Goal: Task Accomplishment & Management: Complete application form

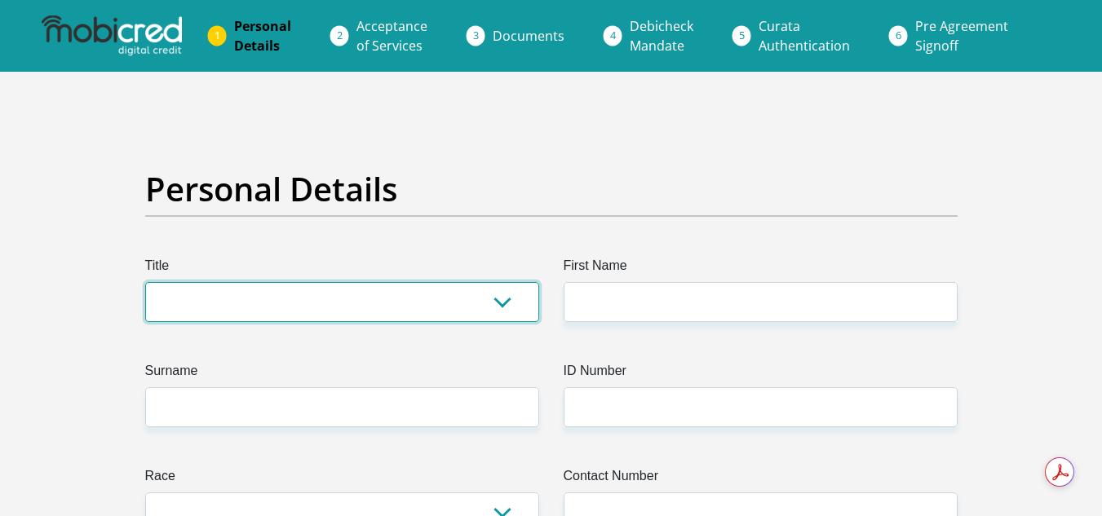
click at [254, 308] on select "Mr Ms Mrs Dr [PERSON_NAME]" at bounding box center [342, 302] width 394 height 40
select select "Ms"
click at [145, 282] on select "Mr Ms Mrs Dr [PERSON_NAME]" at bounding box center [342, 302] width 394 height 40
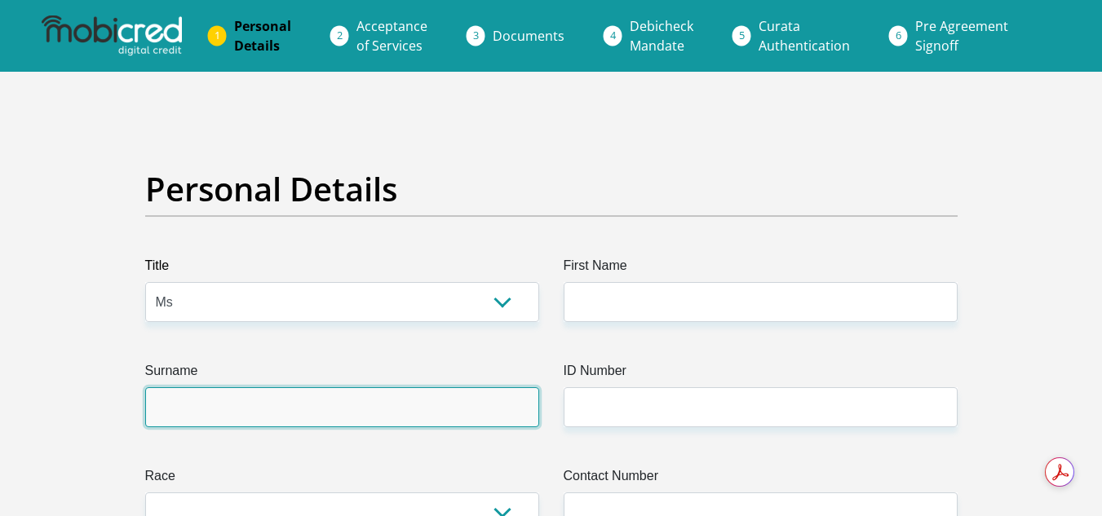
click at [184, 400] on input "Surname" at bounding box center [342, 408] width 394 height 40
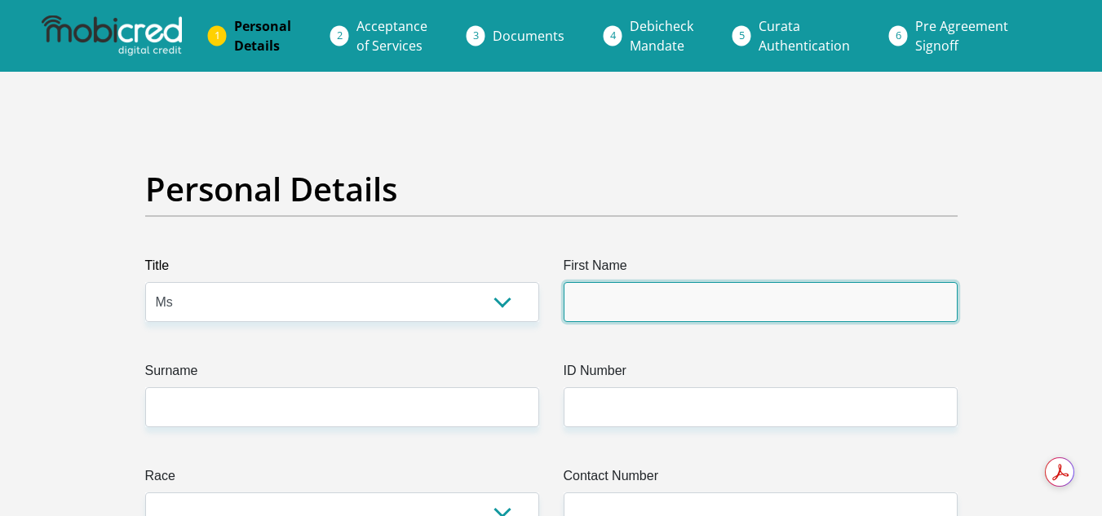
click at [605, 299] on input "First Name" at bounding box center [761, 302] width 394 height 40
type input "M"
type input "Flavia"
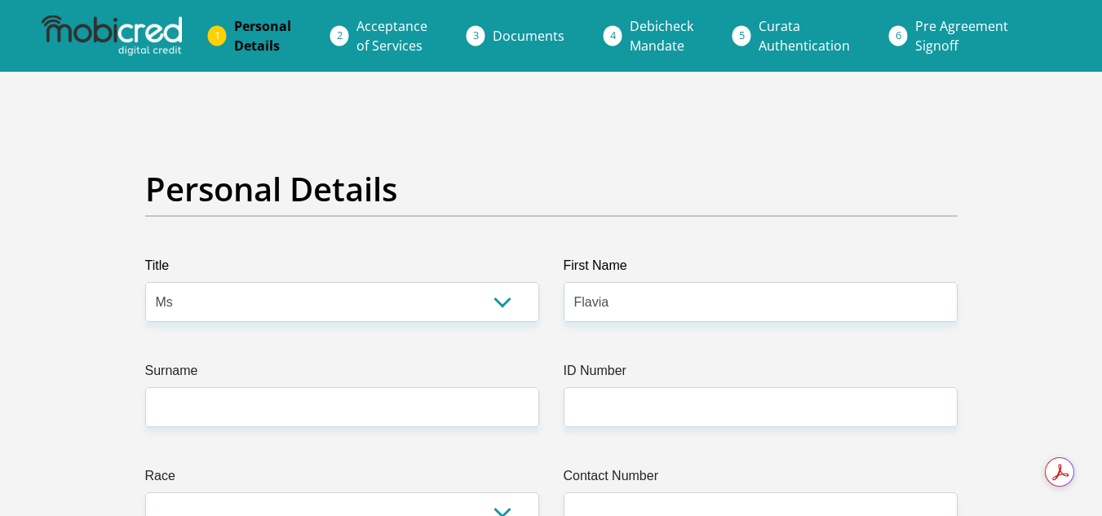
click at [257, 381] on label "Surname" at bounding box center [342, 374] width 394 height 26
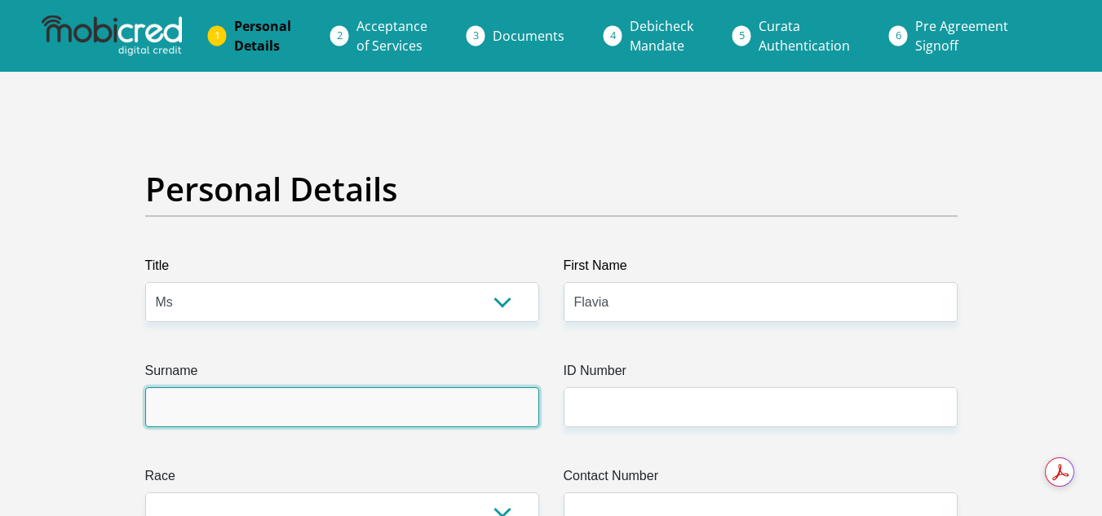
click at [257, 388] on input "Surname" at bounding box center [342, 408] width 394 height 40
type input "[PERSON_NAME]"
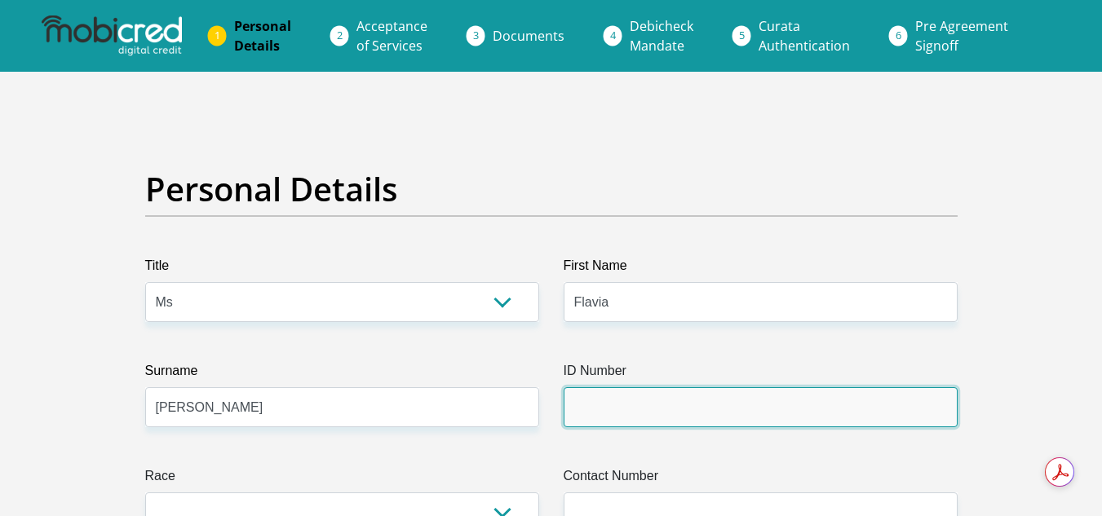
click at [574, 401] on input "ID Number" at bounding box center [761, 408] width 394 height 40
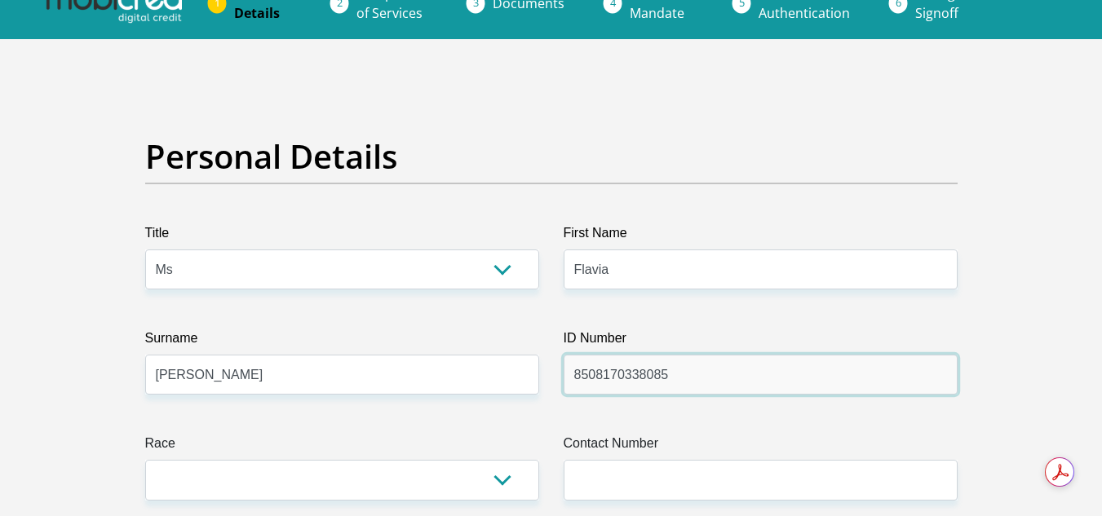
type input "8508170338085"
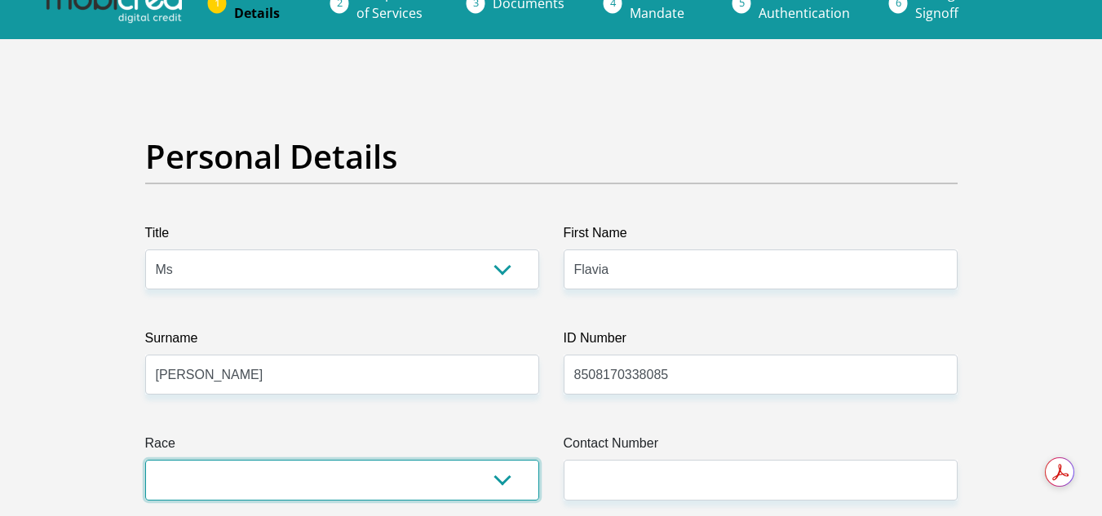
click at [506, 476] on select "Black Coloured Indian White Other" at bounding box center [342, 480] width 394 height 40
select select "1"
click at [145, 460] on select "Black Coloured Indian White Other" at bounding box center [342, 480] width 394 height 40
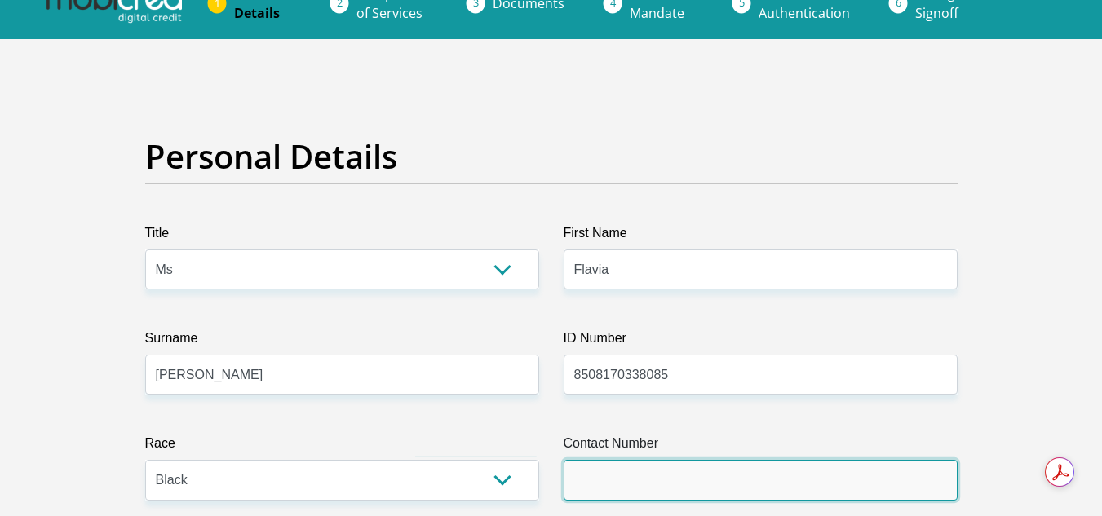
click at [615, 492] on input "Contact Number" at bounding box center [761, 480] width 394 height 40
type input "0737363574"
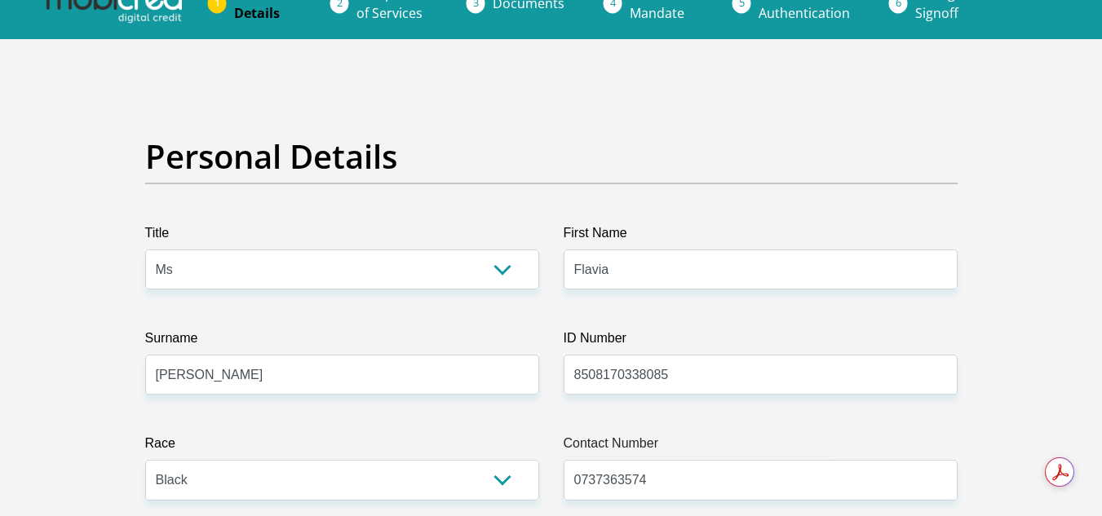
select select "ZAF"
type input "[STREET_ADDRESS][PERSON_NAME]"
type input "[GEOGRAPHIC_DATA]"
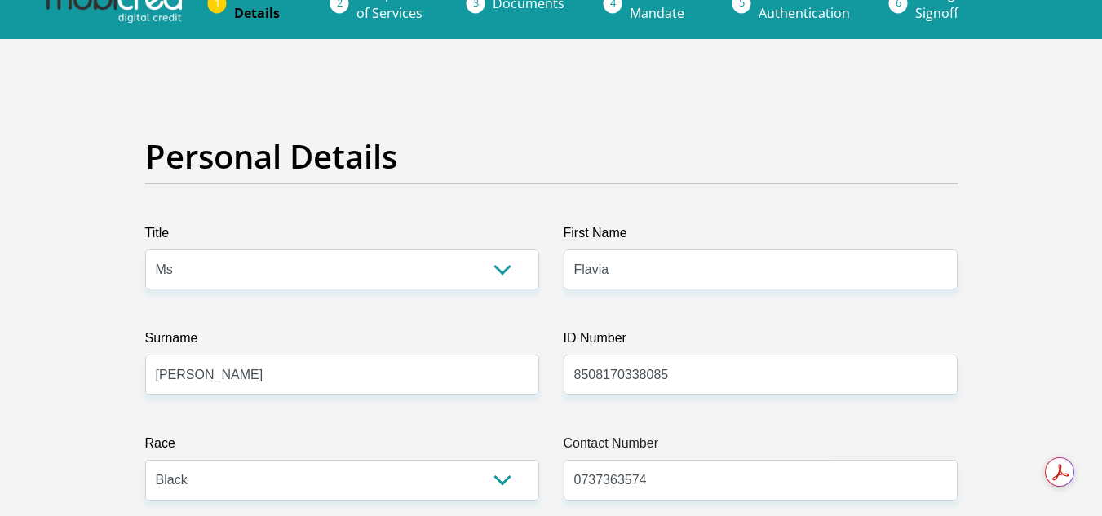
type input "2091"
select select "Gauteng"
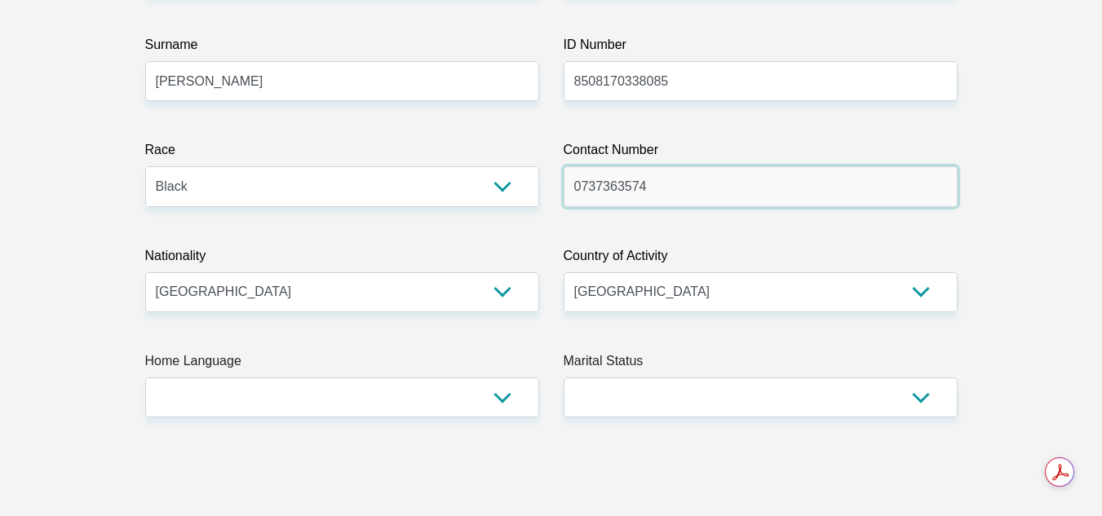
scroll to position [359, 0]
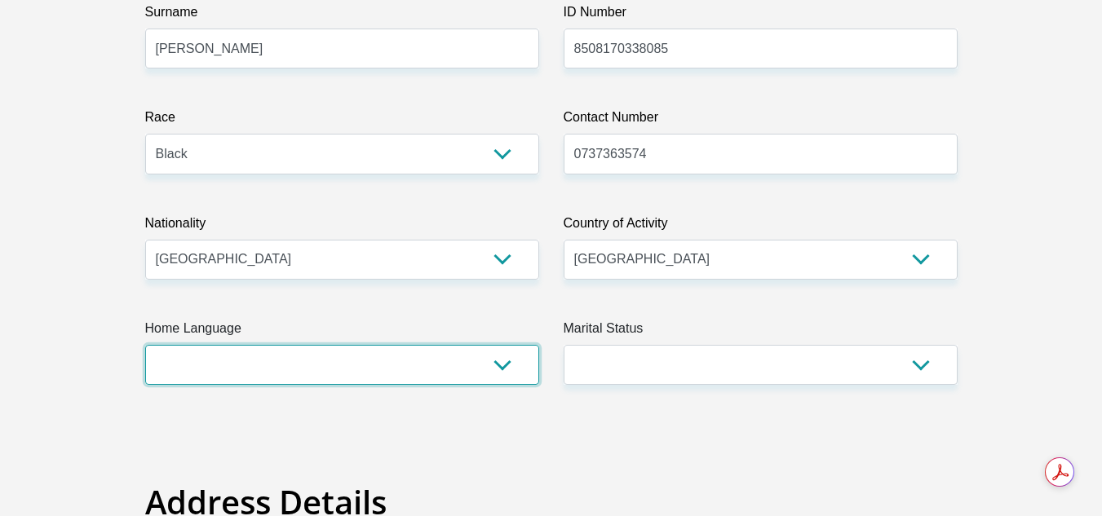
click at [506, 363] on select "Afrikaans English Sepedi South Ndebele Southern Sotho Swati Tsonga Tswana Venda…" at bounding box center [342, 365] width 394 height 40
select select "nso"
click at [145, 345] on select "Afrikaans English Sepedi South Ndebele Southern Sotho Swati Tsonga Tswana Venda…" at bounding box center [342, 365] width 394 height 40
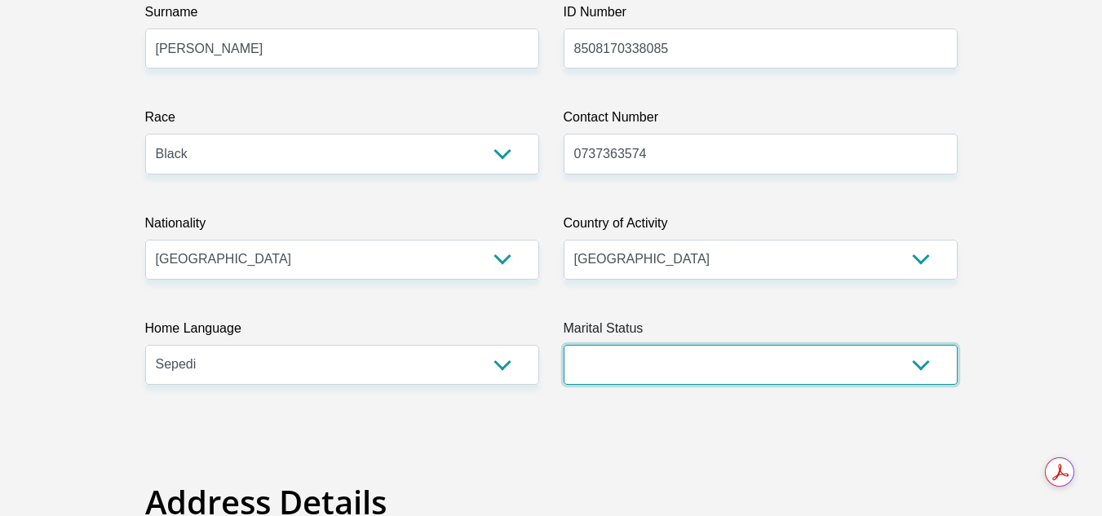
click at [623, 352] on select "Married ANC Single Divorced Widowed Married COP or Customary Law" at bounding box center [761, 365] width 394 height 40
click at [564, 345] on select "Married ANC Single Divorced Widowed Married COP or Customary Law" at bounding box center [761, 365] width 394 height 40
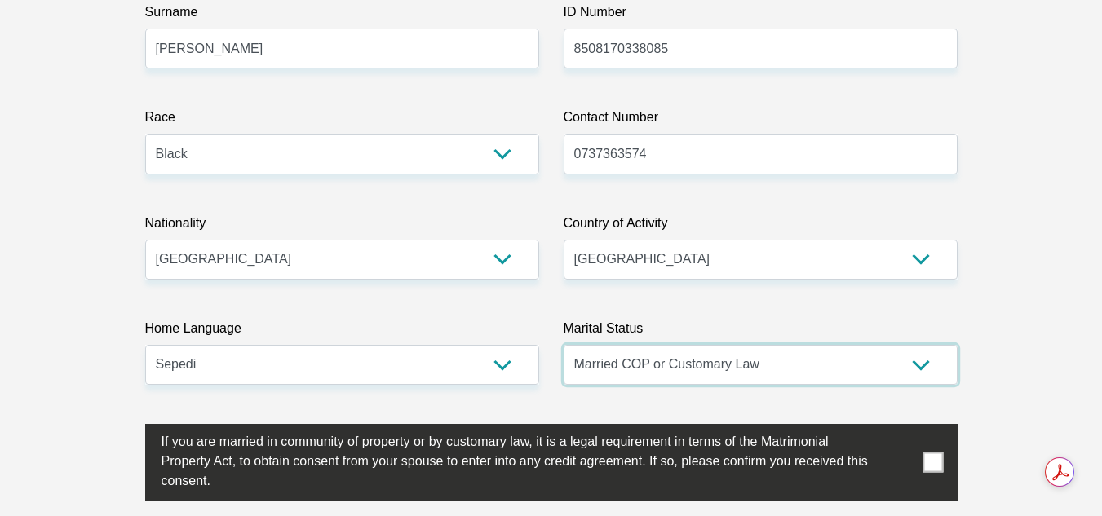
click at [919, 366] on select "Married ANC Single Divorced Widowed Married COP or Customary Law" at bounding box center [761, 365] width 394 height 40
select select "2"
click at [564, 345] on select "Married ANC Single Divorced Widowed Married COP or Customary Law" at bounding box center [761, 365] width 394 height 40
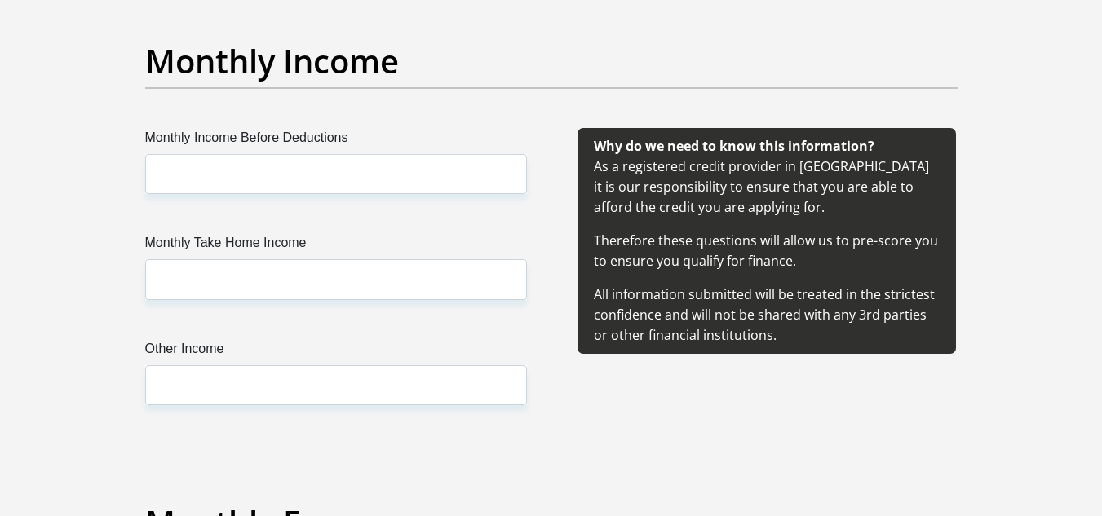
scroll to position [1802, 0]
